Goal: Understand process/instructions

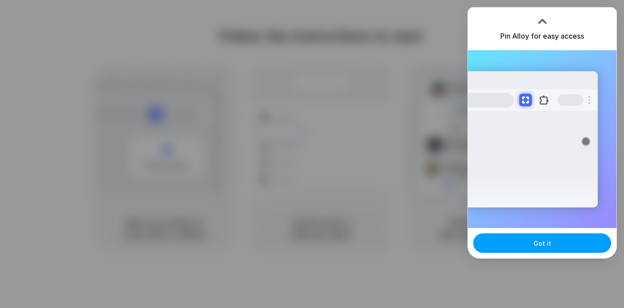
click at [525, 248] on button "Got it" at bounding box center [543, 243] width 138 height 20
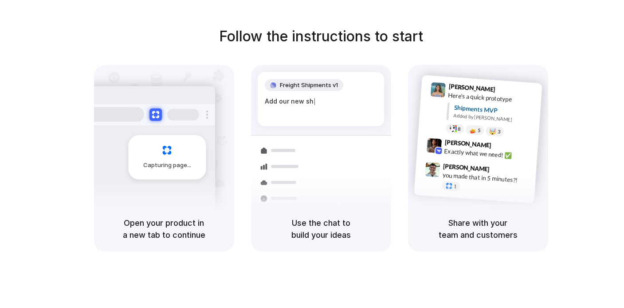
click at [244, 20] on div "Follow the instructions to start Capturing page Open your product in a new tab …" at bounding box center [321, 162] width 642 height 325
